Goal: Ask a question

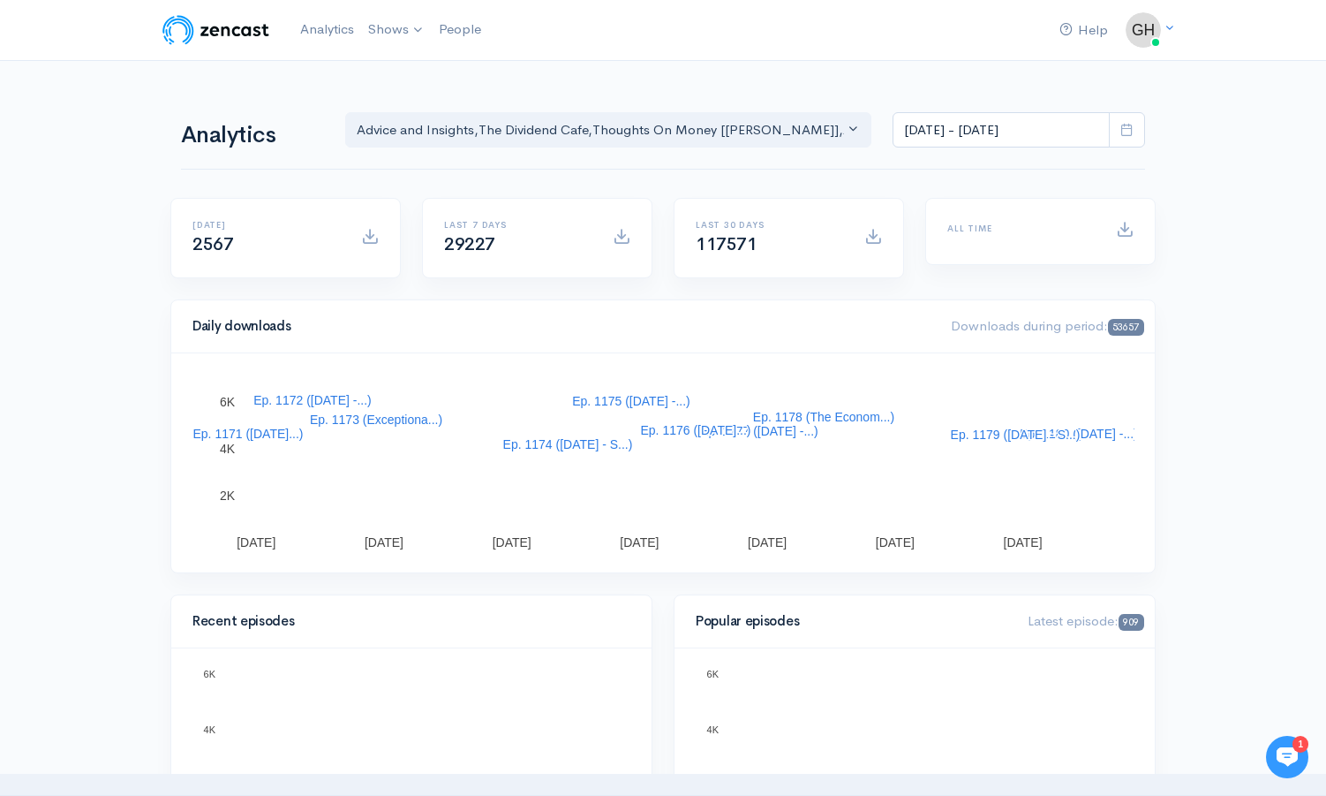
click at [1293, 756] on icon at bounding box center [1287, 756] width 21 height 19
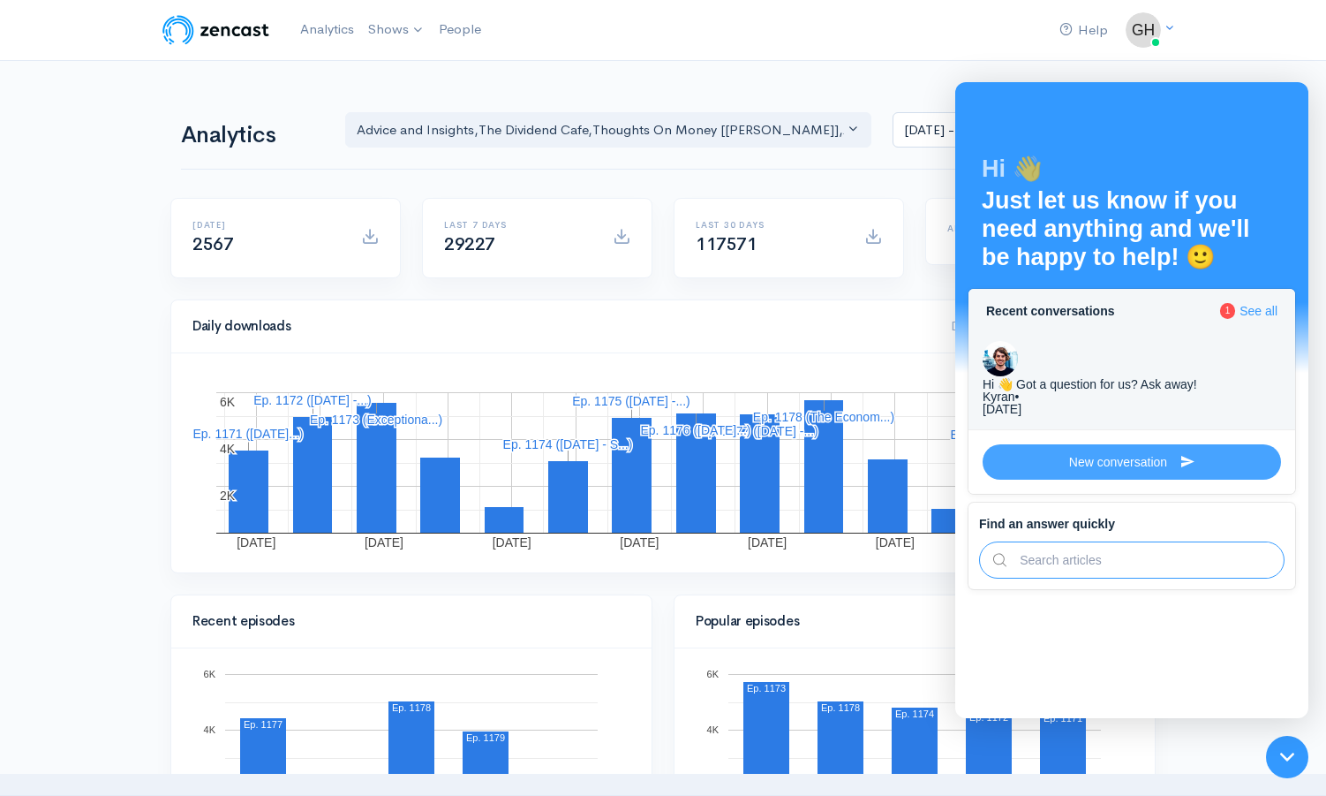
click at [1176, 444] on button "New conversation" at bounding box center [1132, 461] width 298 height 35
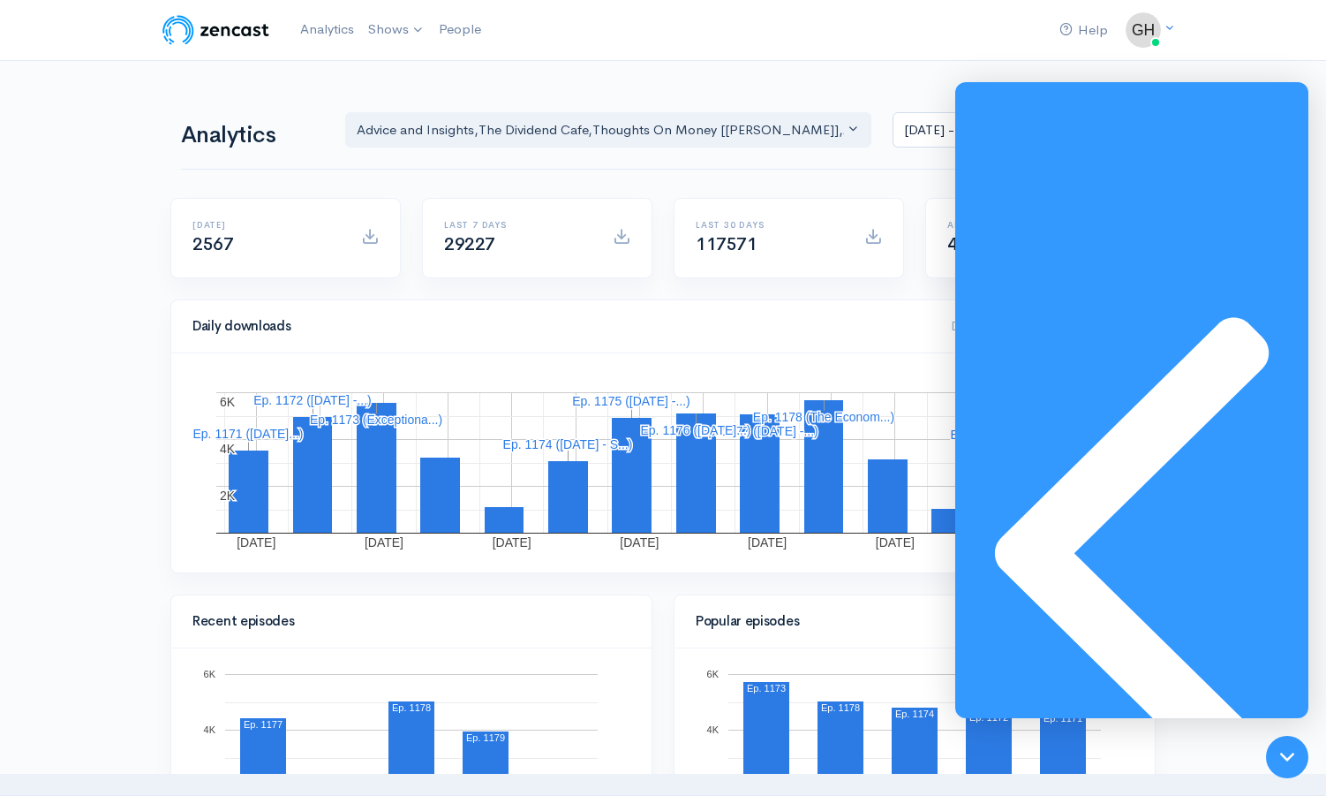
drag, startPoint x: 1129, startPoint y: 702, endPoint x: 1113, endPoint y: 689, distance: 21.4
type textarea "Greetings, we have recently noticed that the time to load our web-based podcast…"
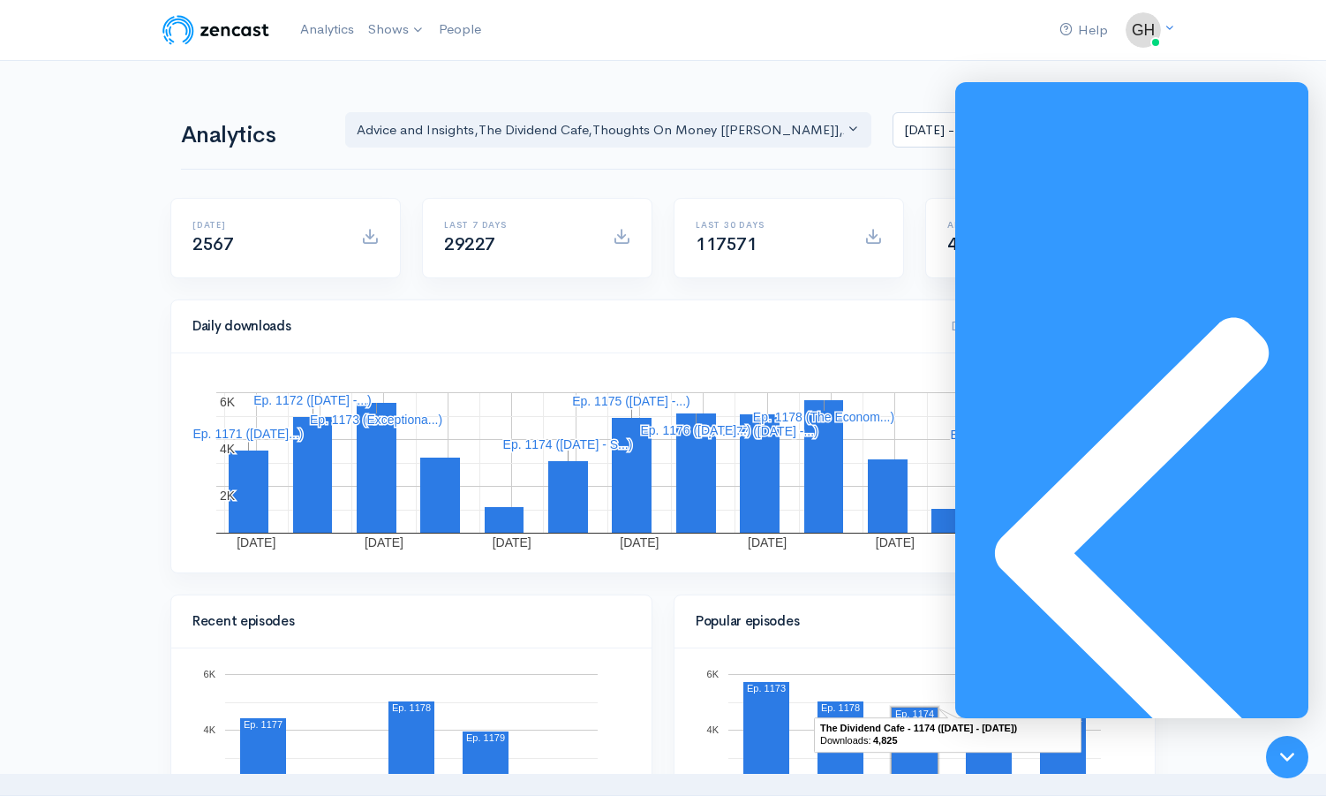
click at [992, 112] on div "1" at bounding box center [1131, 560] width 353 height 956
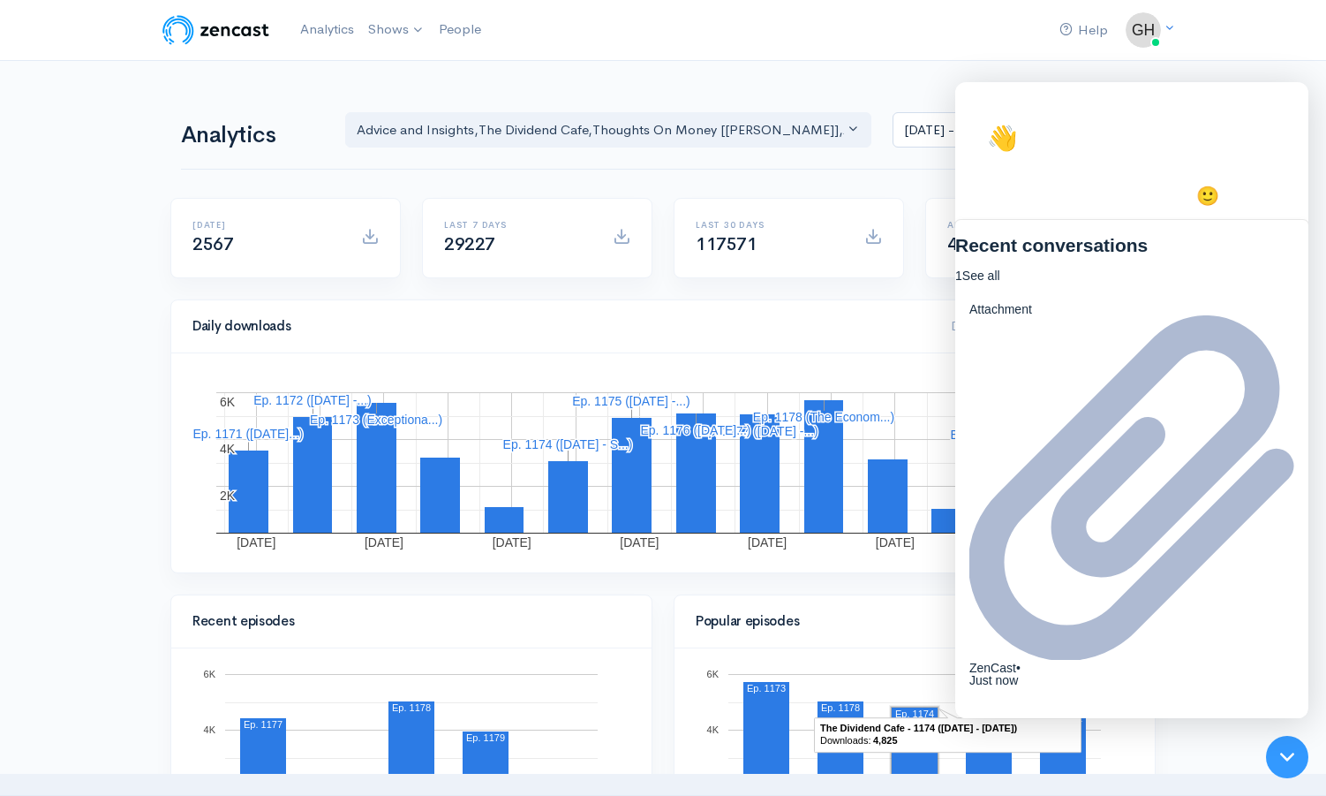
click at [1152, 341] on div "Attachment" at bounding box center [1132, 482] width 325 height 359
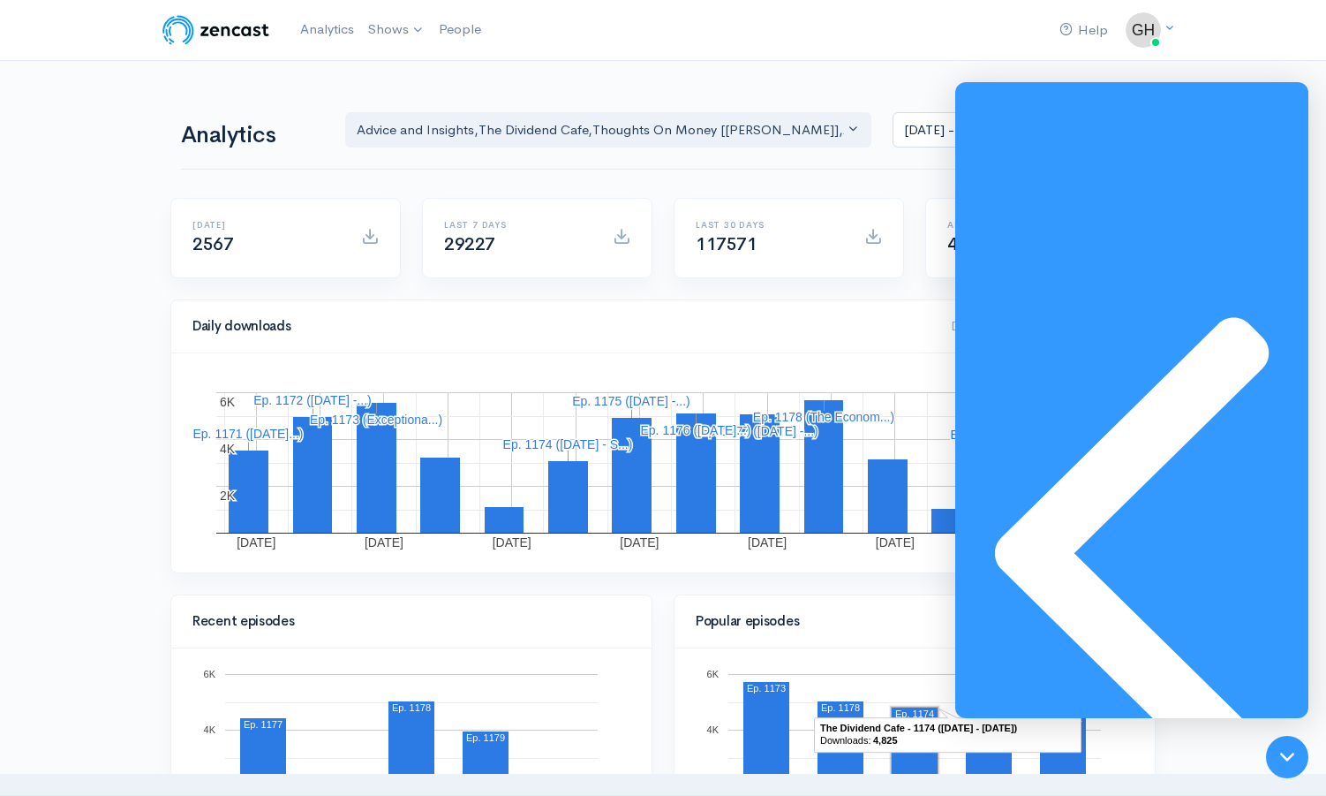
paste textarea "[URL][DOMAIN_NAME][DATE][DATE]"
type textarea "I noticed [DATE] that there is almost a 7 second delay before our page starts t…"
